Goal: Task Accomplishment & Management: Use online tool/utility

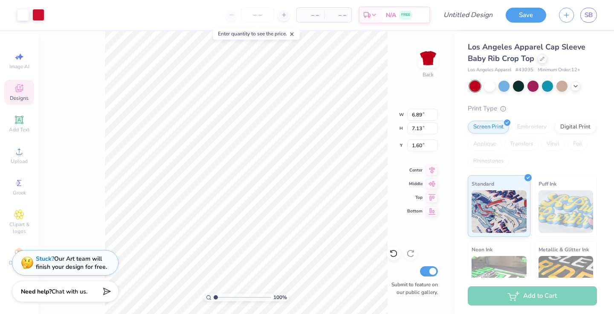
type input "1.57"
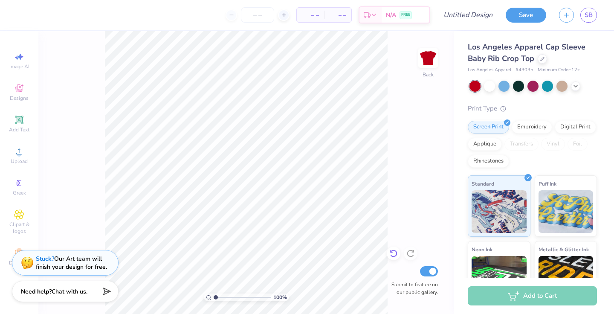
click at [394, 256] on icon at bounding box center [393, 253] width 9 height 9
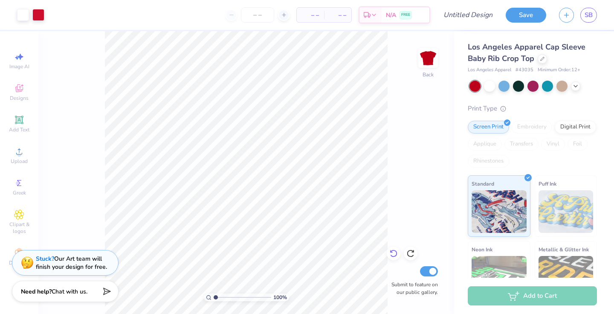
click at [391, 254] on icon at bounding box center [393, 253] width 9 height 9
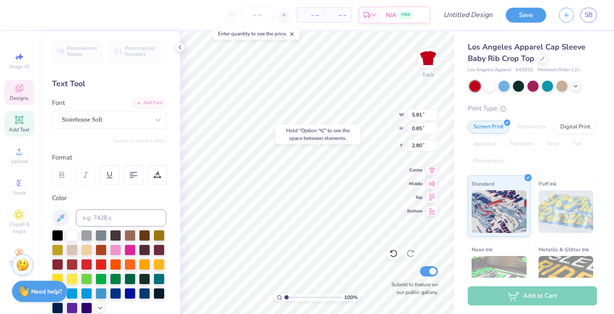
type input "3.00"
click at [305, 141] on div "Hold “Option ⌥” to see the space between elements." at bounding box center [317, 134] width 85 height 20
type input "4.13"
type input "1.43"
type input "1.57"
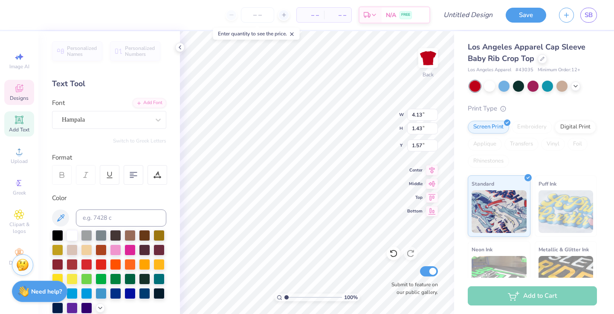
click at [174, 203] on div "– – Per Item – – Total Est. Delivery N/A FREE Design Title Save SB Image AI Des…" at bounding box center [307, 157] width 614 height 314
type textarea "AOE's"
type input "2.06"
type input "0.30"
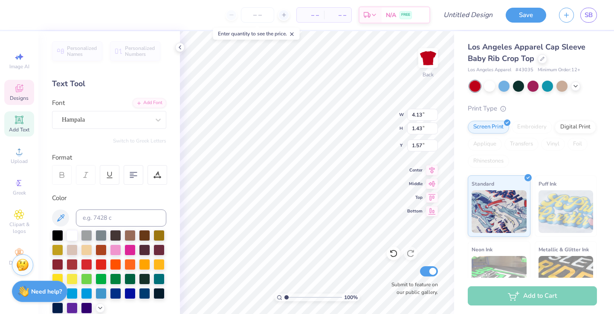
type input "8.43"
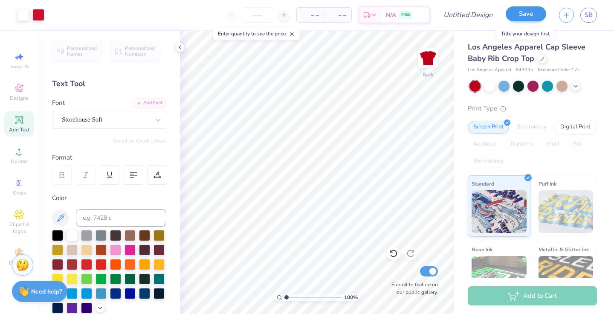
click at [516, 15] on button "Save" at bounding box center [526, 13] width 40 height 15
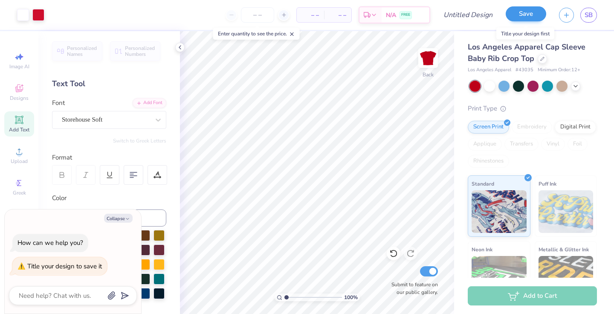
click at [520, 14] on button "Save" at bounding box center [526, 13] width 40 height 15
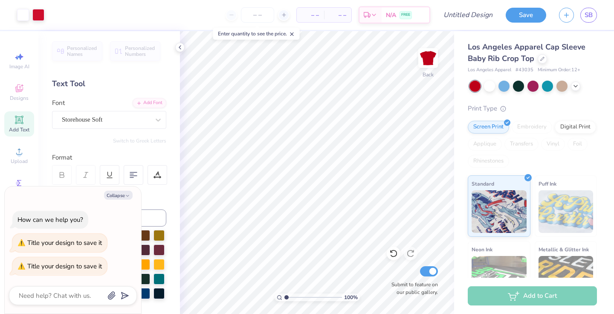
click at [75, 243] on div "Title your design to save it" at bounding box center [64, 242] width 75 height 9
click at [57, 294] on textarea at bounding box center [61, 295] width 87 height 11
type textarea "x"
click at [447, 18] on div "Art colors – – Per Item – – Total Est. Delivery N/A FREE Design Title Save SB" at bounding box center [307, 15] width 614 height 30
type input "G"
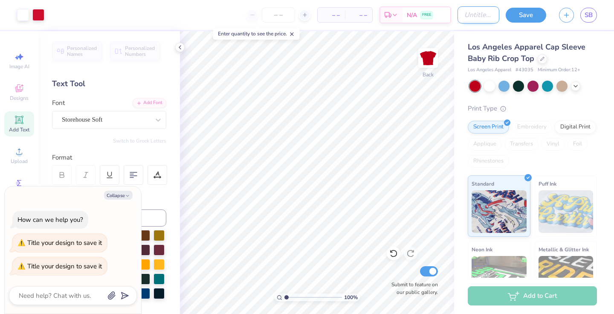
type textarea "x"
type input "Ga"
type textarea "x"
type input "Gam"
type textarea "x"
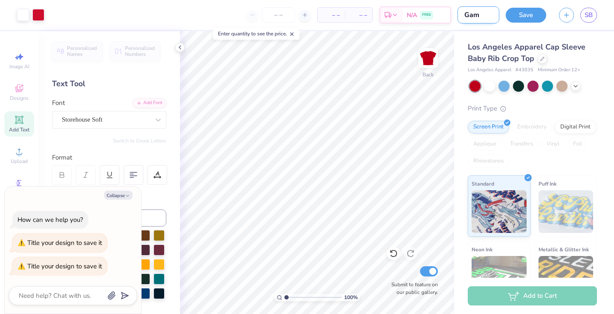
type input "Game"
type textarea "x"
type input "Gamed"
type textarea "x"
type input "Gameda"
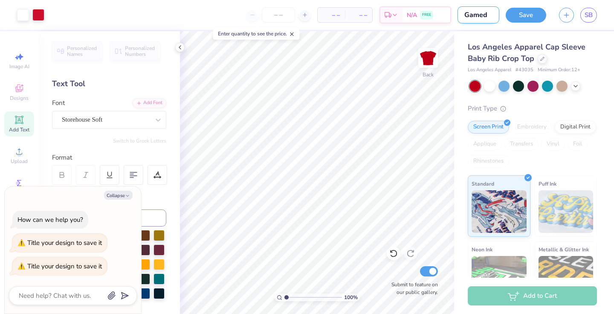
type textarea "x"
type input "Gameday"
type textarea "x"
type input "Gameday"
type textarea "x"
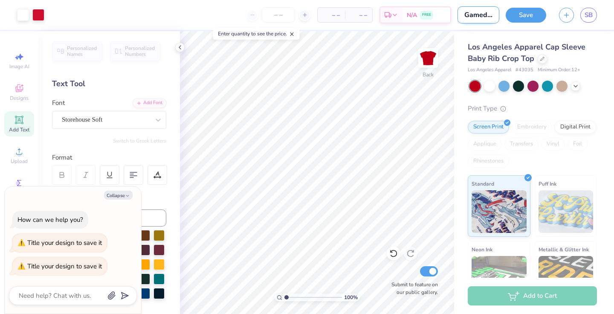
type input "Gameday M"
type textarea "x"
type input "Gameday Me"
type textarea "x"
type input "Gameday M"
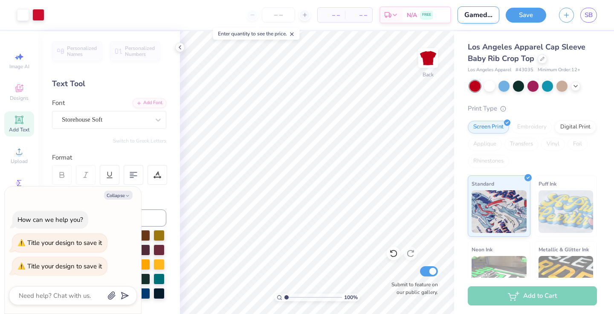
type textarea "x"
type input "Gameday Mr"
type textarea "x"
type input "Gameday M"
type textarea "x"
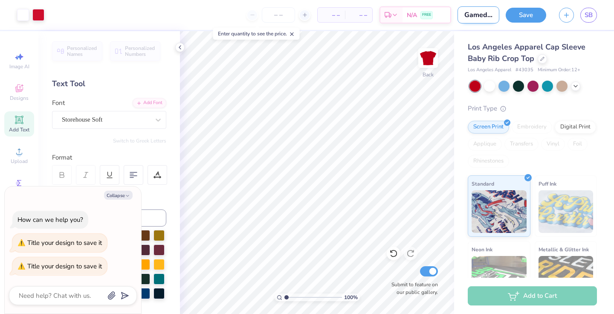
type input "Gameday Me"
type textarea "x"
type input "Gameday Mer"
type textarea "x"
type input "Gameday Merc"
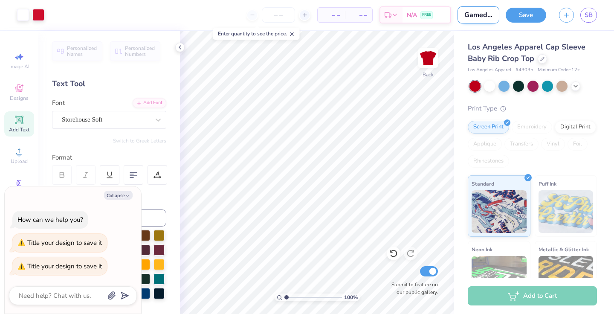
type textarea "x"
type input "Gameday Merch"
type textarea "x"
type input "Gameday Merch"
click at [521, 20] on button "Save" at bounding box center [526, 13] width 40 height 15
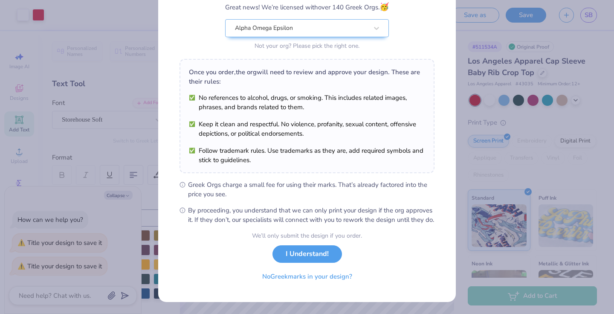
scroll to position [78, 0]
click at [317, 256] on button "I Understand!" at bounding box center [306, 251] width 69 height 17
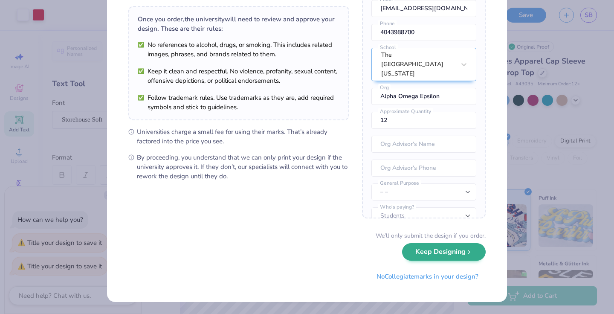
scroll to position [57, 0]
click at [415, 260] on button "Keep Designing" at bounding box center [444, 251] width 84 height 17
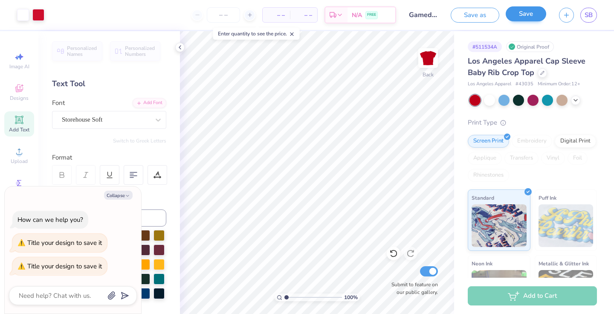
click at [518, 17] on button "Save" at bounding box center [526, 13] width 40 height 15
click at [518, 17] on div "Saving..." at bounding box center [517, 15] width 58 height 15
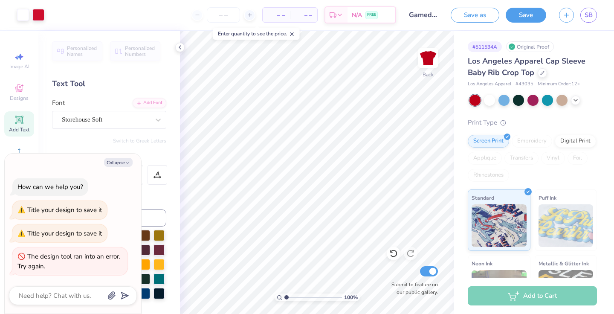
type textarea "x"
